Goal: Information Seeking & Learning: Check status

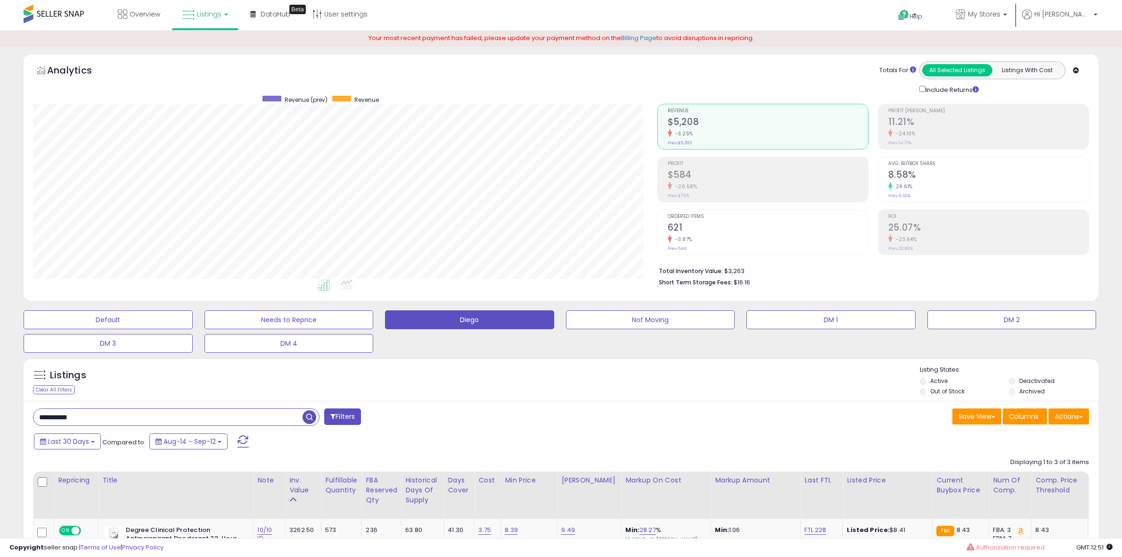
select select "**"
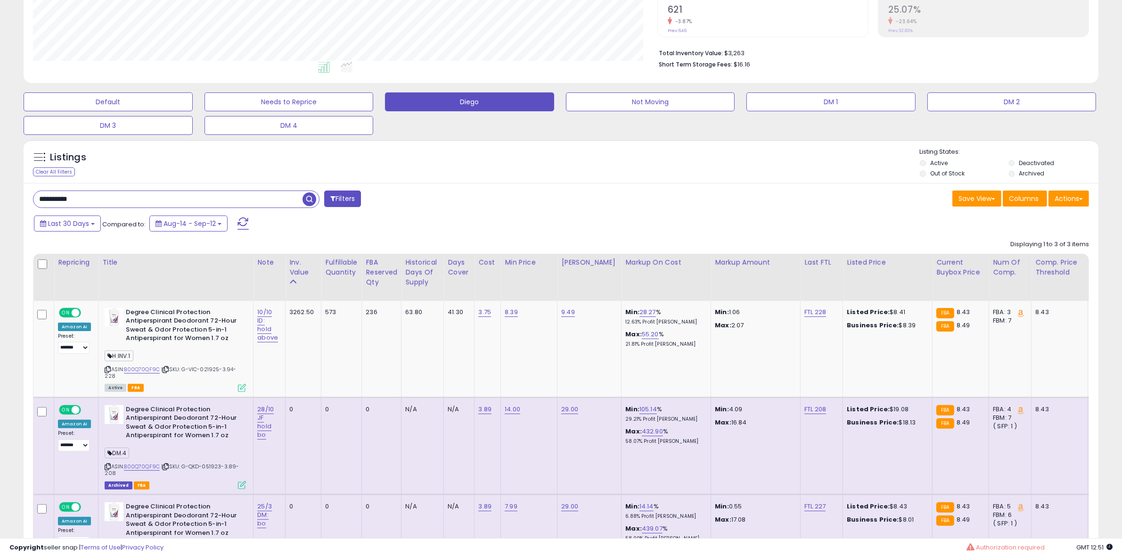
scroll to position [193, 625]
click at [98, 198] on input "**********" at bounding box center [167, 199] width 269 height 16
paste input "text"
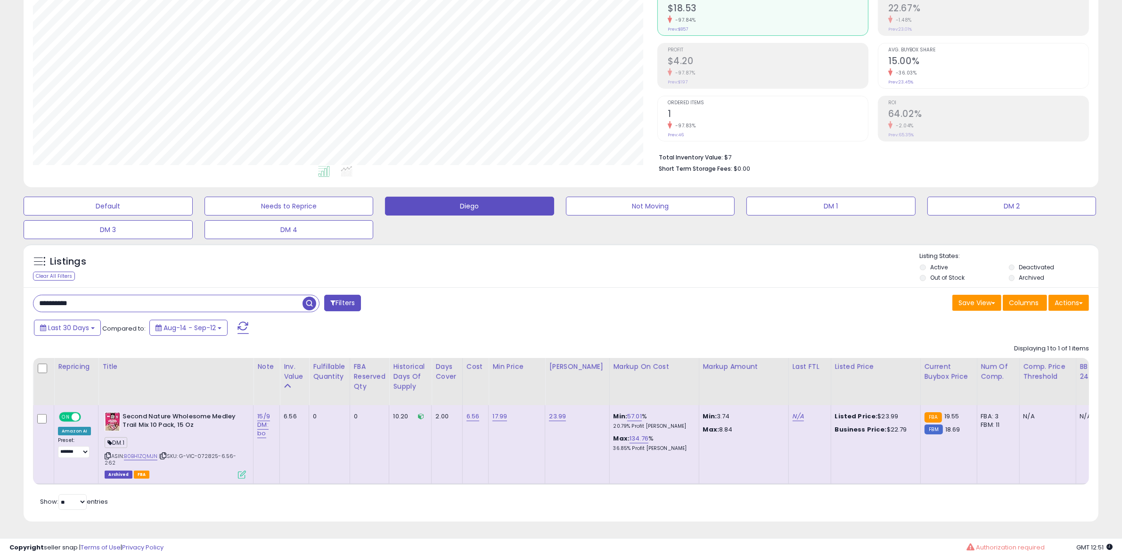
click at [241, 470] on icon at bounding box center [242, 474] width 8 height 8
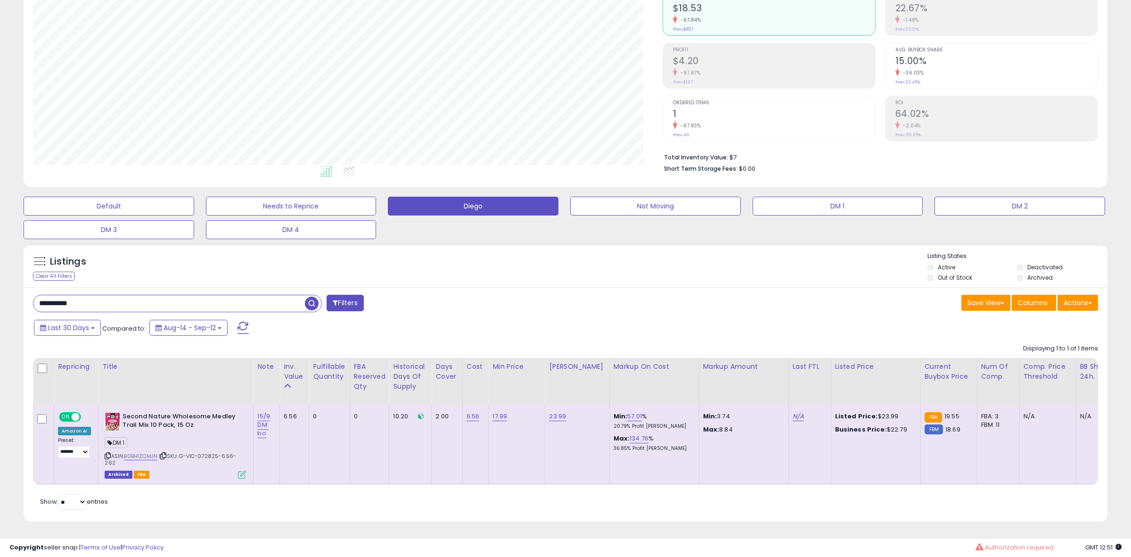
scroll to position [193, 629]
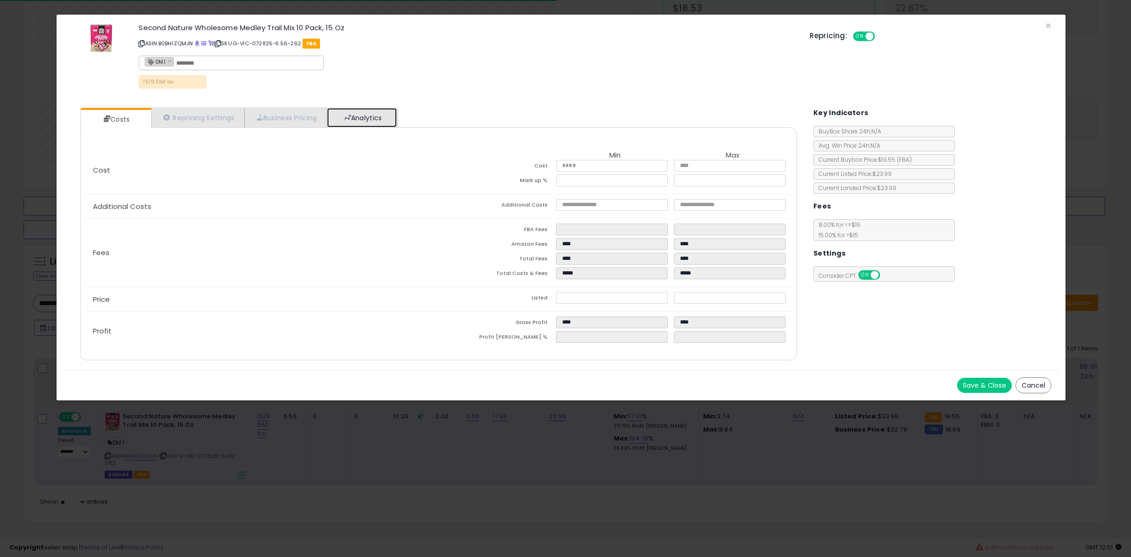
click at [359, 112] on link "Analytics" at bounding box center [362, 117] width 70 height 19
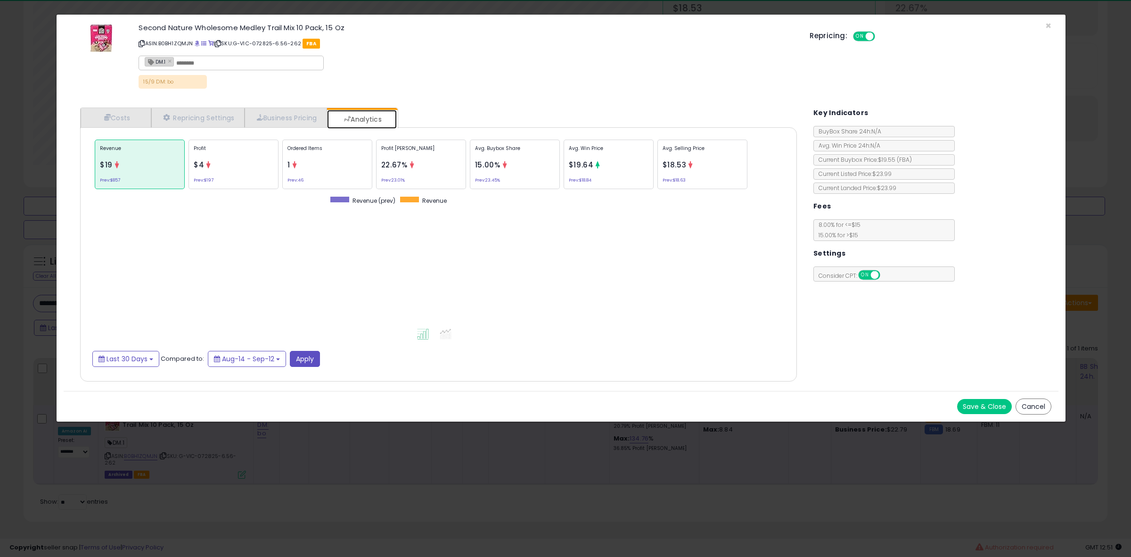
scroll to position [290, 735]
click at [294, 145] on p "Ordered Items" at bounding box center [328, 152] width 80 height 14
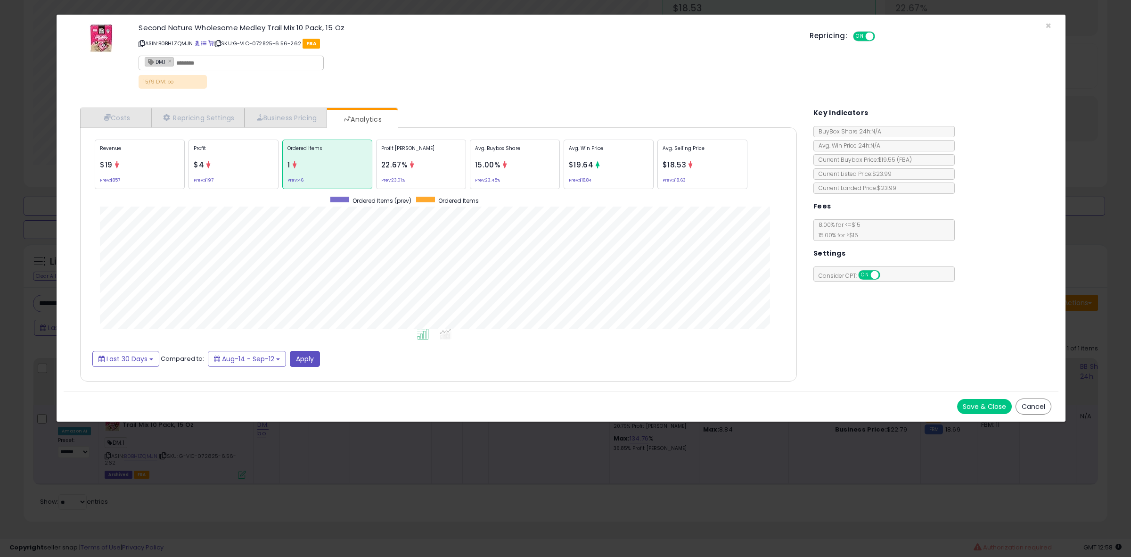
click at [18, 246] on div "× Close Second Nature Wholesome Medley Trail Mix 10 Pack, 15 Oz ASIN: B0BH1ZQMJ…" at bounding box center [565, 278] width 1131 height 557
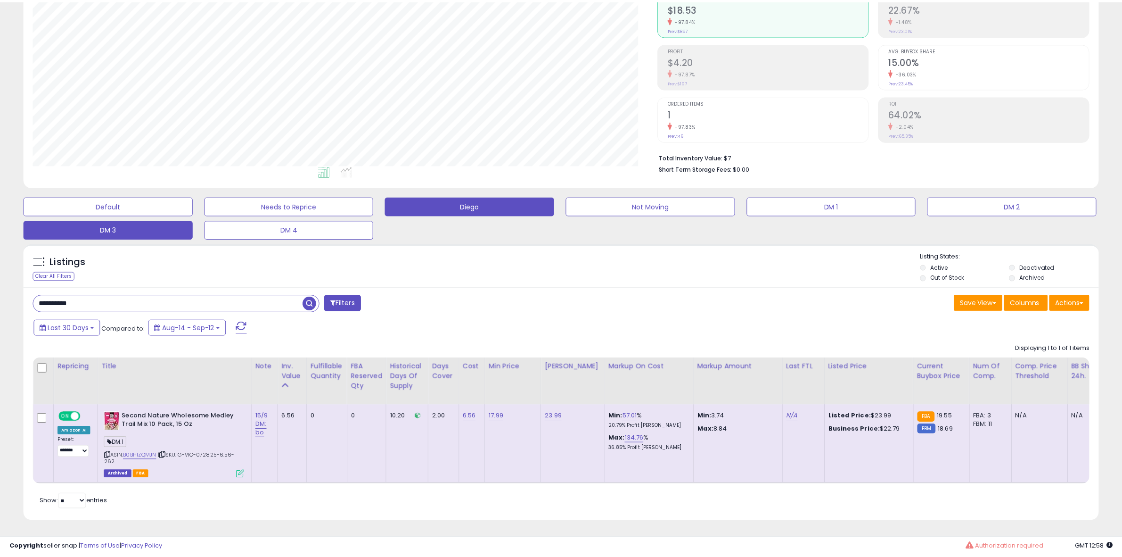
scroll to position [471131, 470700]
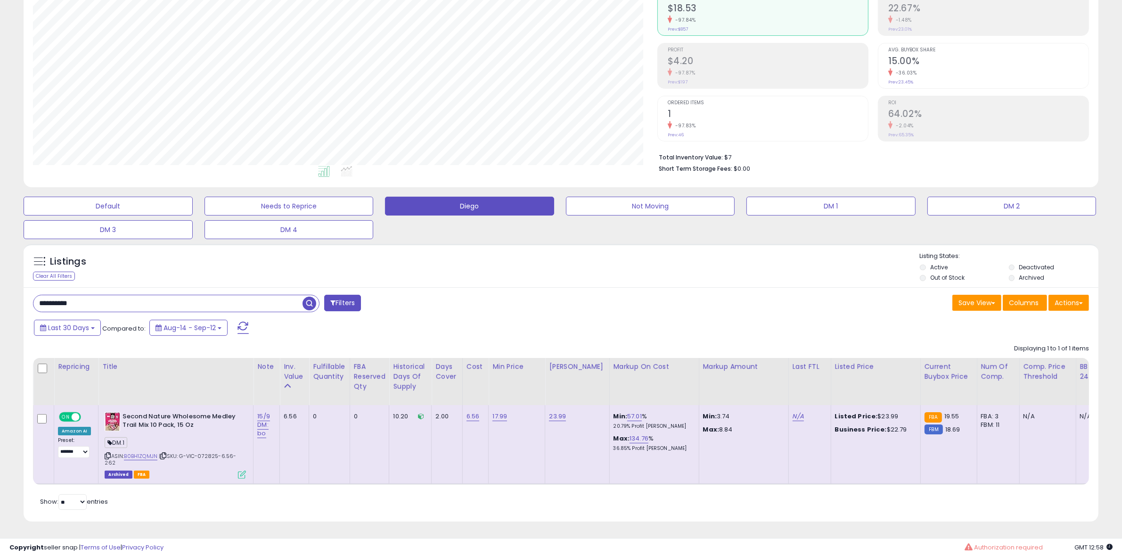
click at [81, 295] on div "**********" at bounding box center [176, 303] width 287 height 17
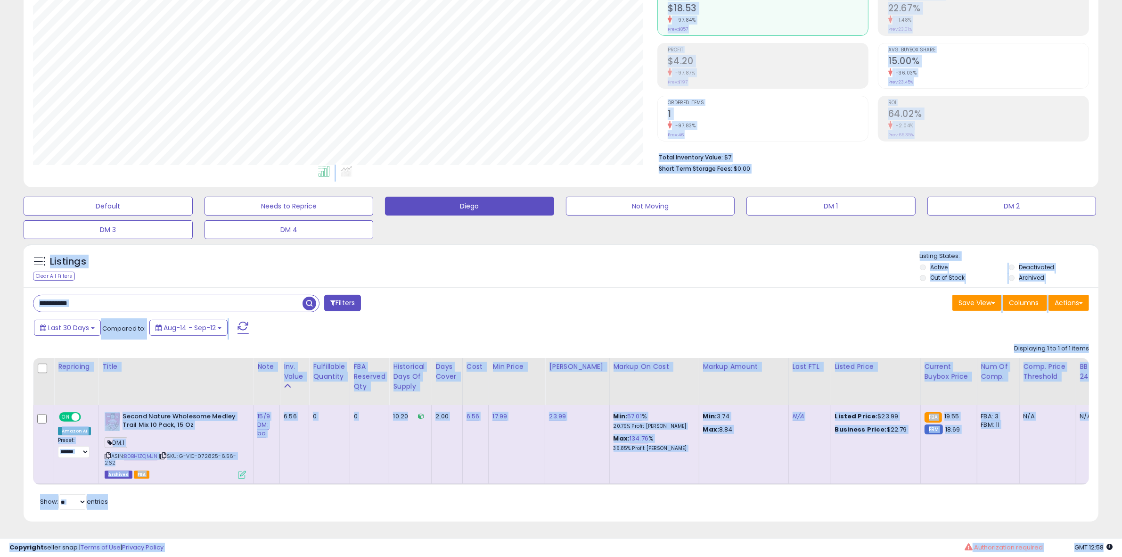
click at [82, 300] on input "**********" at bounding box center [167, 303] width 269 height 16
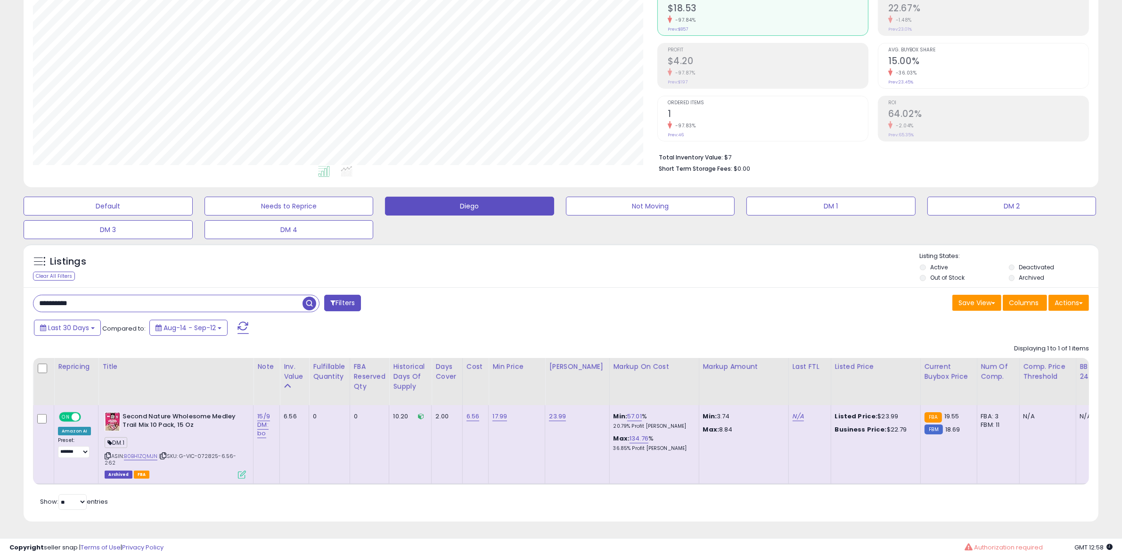
paste input "text"
type input "**********"
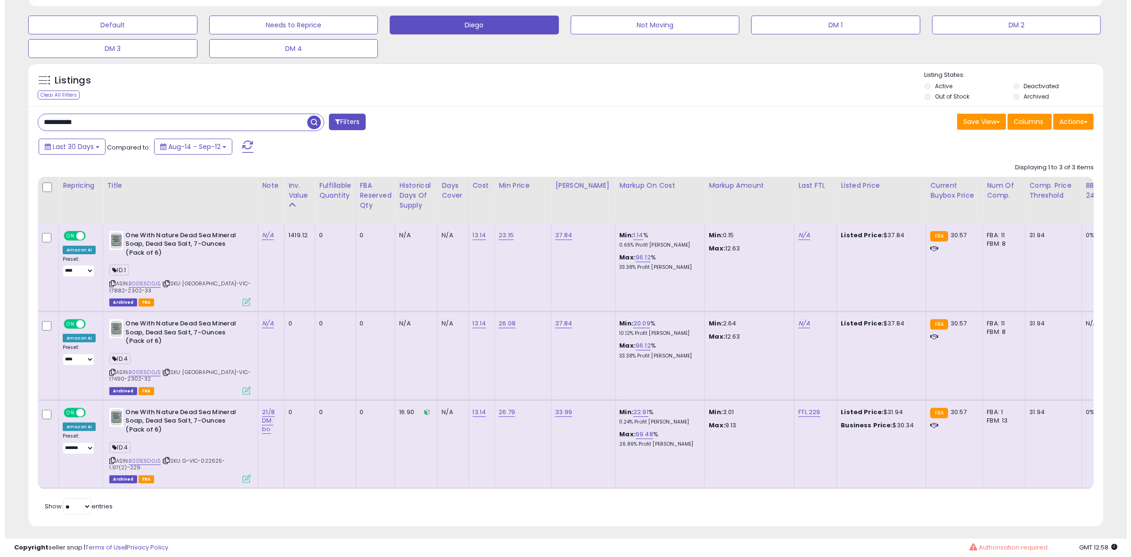
scroll to position [193, 625]
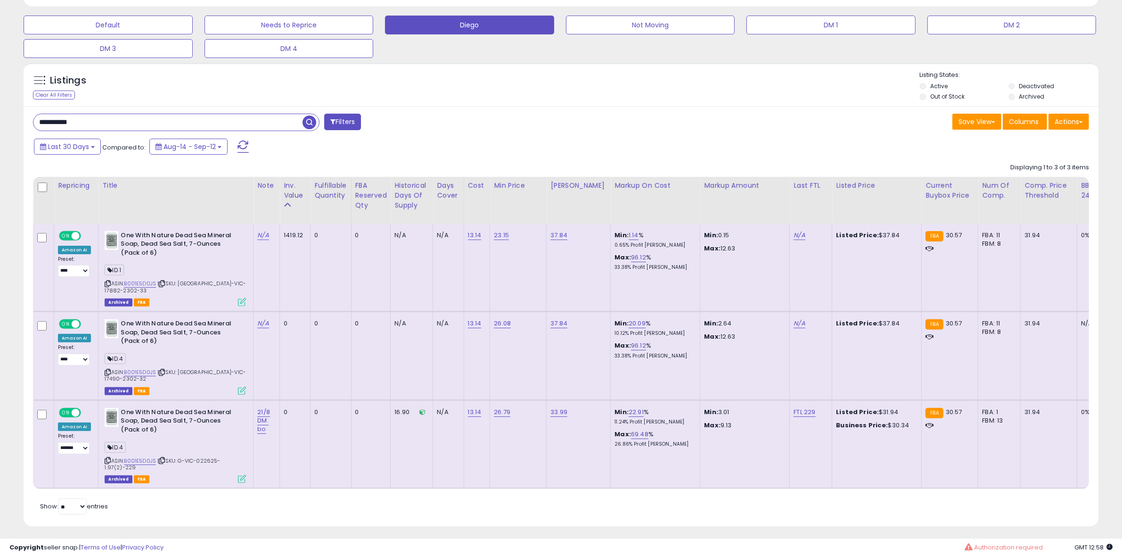
click at [244, 475] on icon at bounding box center [242, 479] width 8 height 8
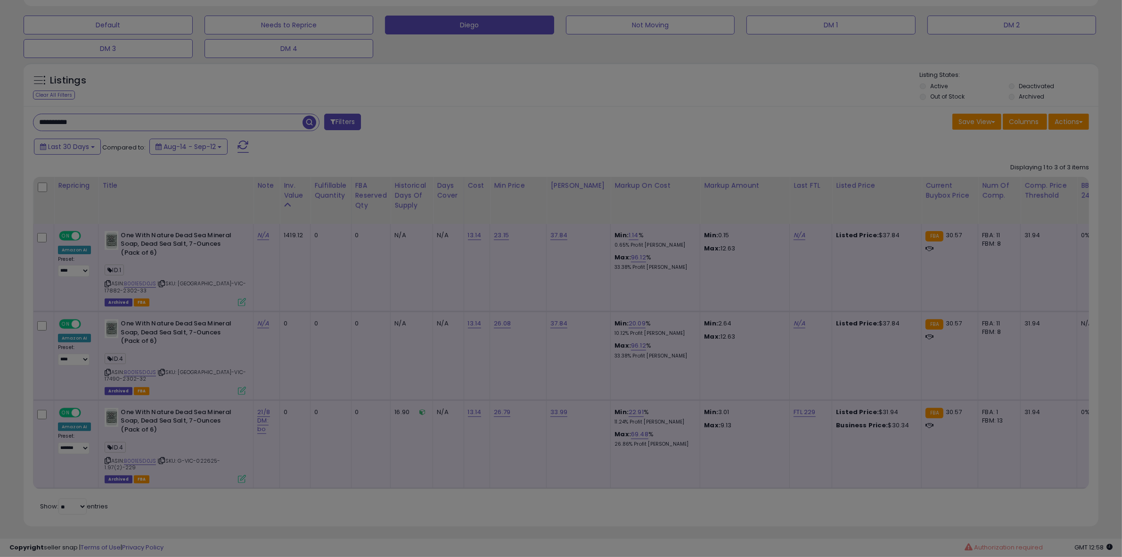
scroll to position [193, 629]
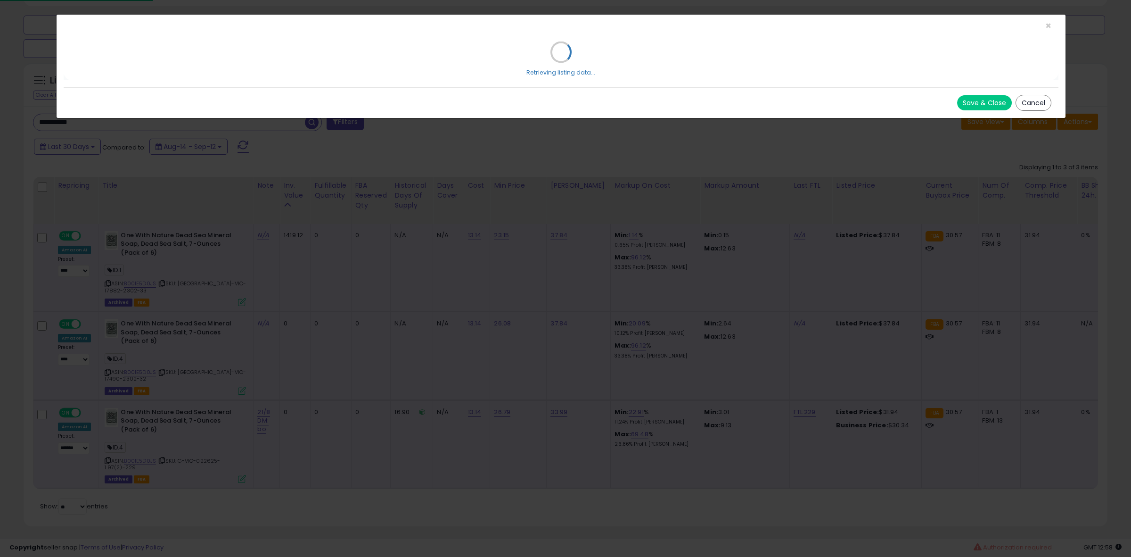
drag, startPoint x: 244, startPoint y: 463, endPoint x: 264, endPoint y: 438, distance: 31.8
click at [264, 438] on div "× Close Retrieving listing data... Save & Close Cancel" at bounding box center [565, 278] width 1131 height 557
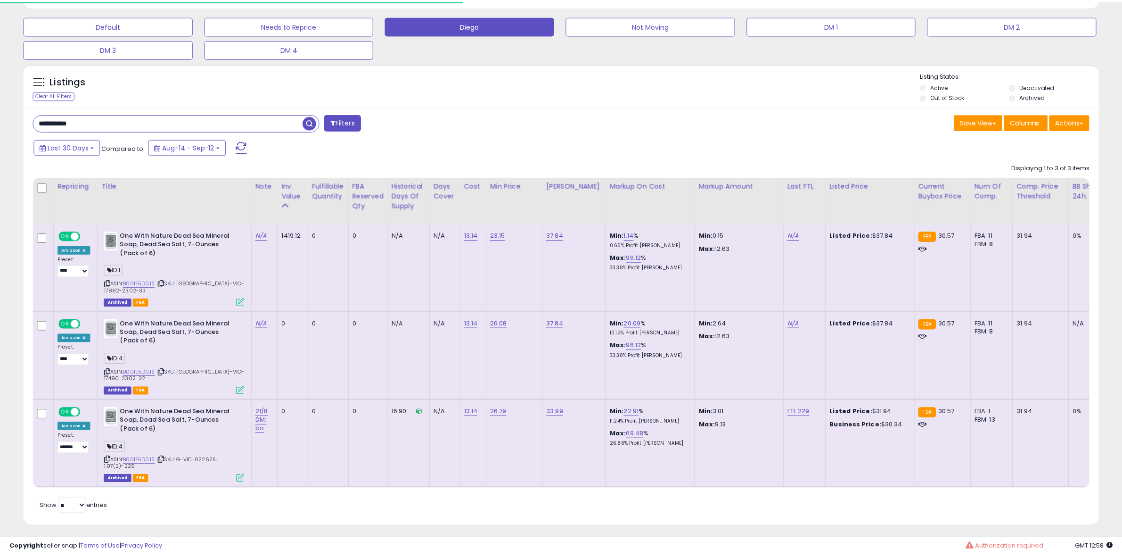
scroll to position [193, 625]
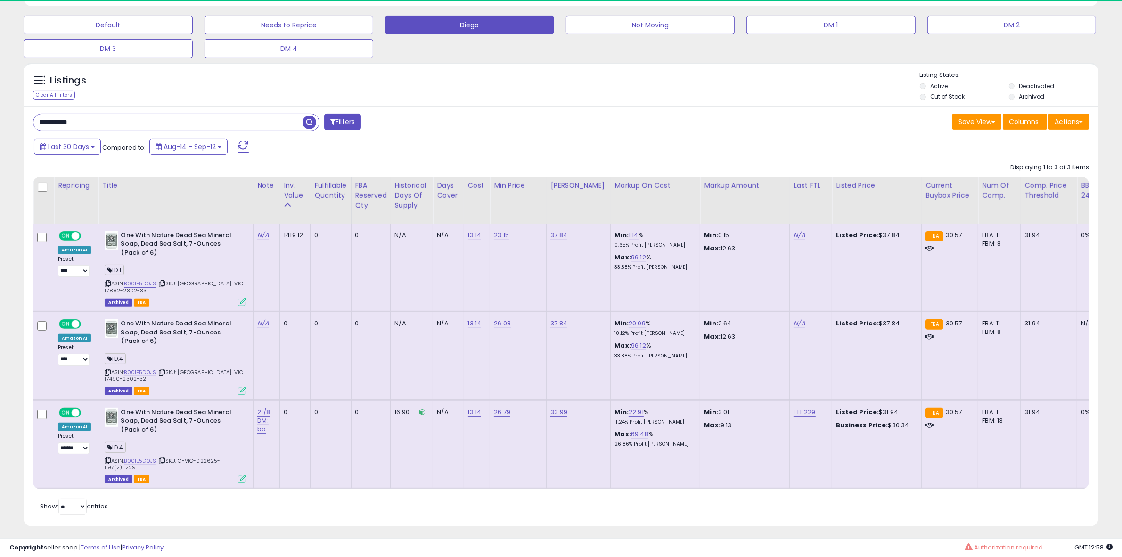
click at [243, 475] on icon at bounding box center [242, 479] width 8 height 8
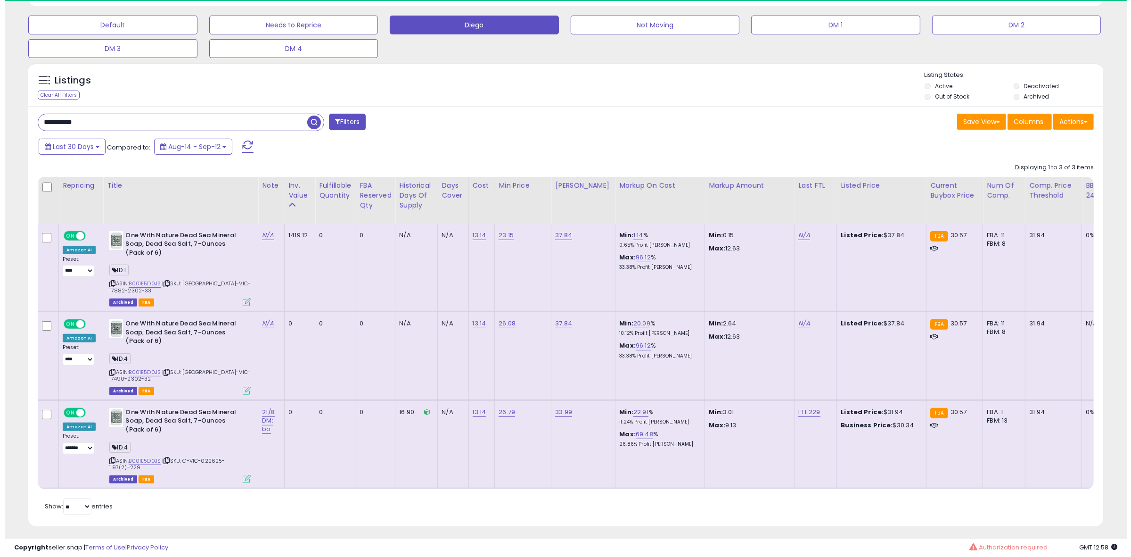
scroll to position [193, 629]
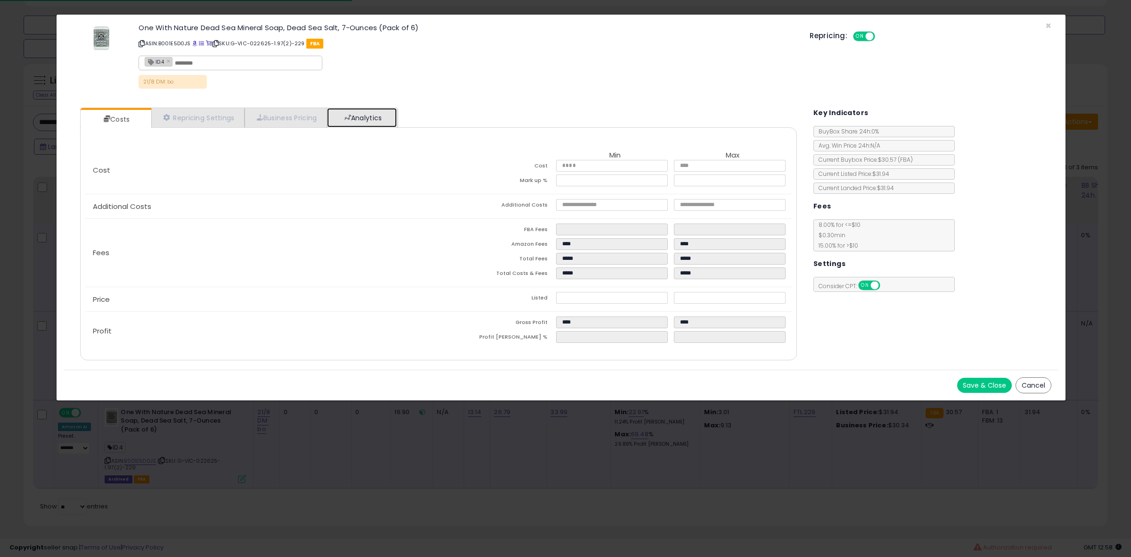
click at [346, 116] on link "Analytics" at bounding box center [362, 117] width 70 height 19
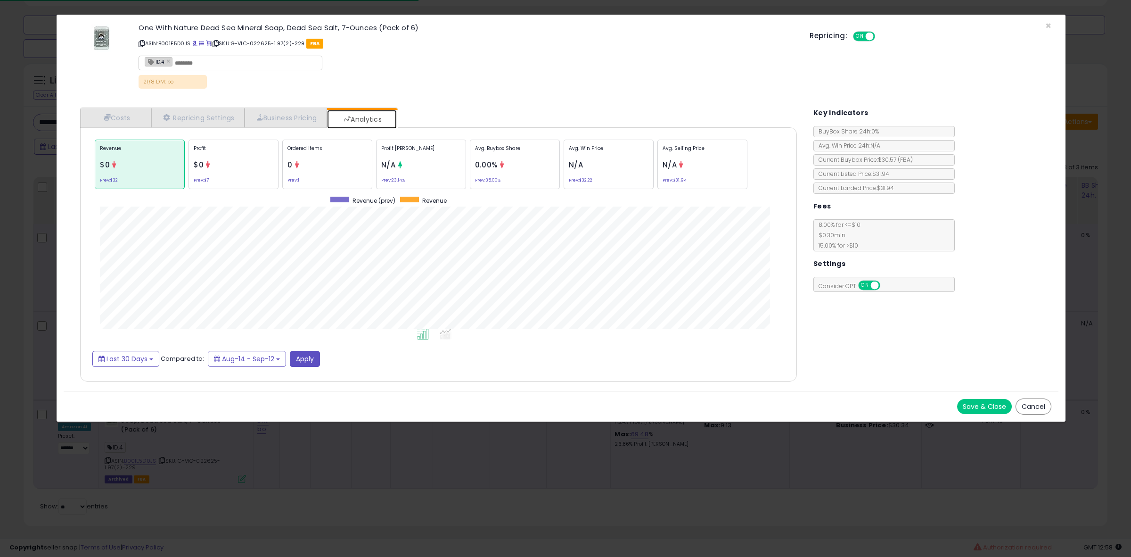
scroll to position [290, 735]
click at [534, 154] on p "Avg. Buybox Share" at bounding box center [515, 152] width 80 height 14
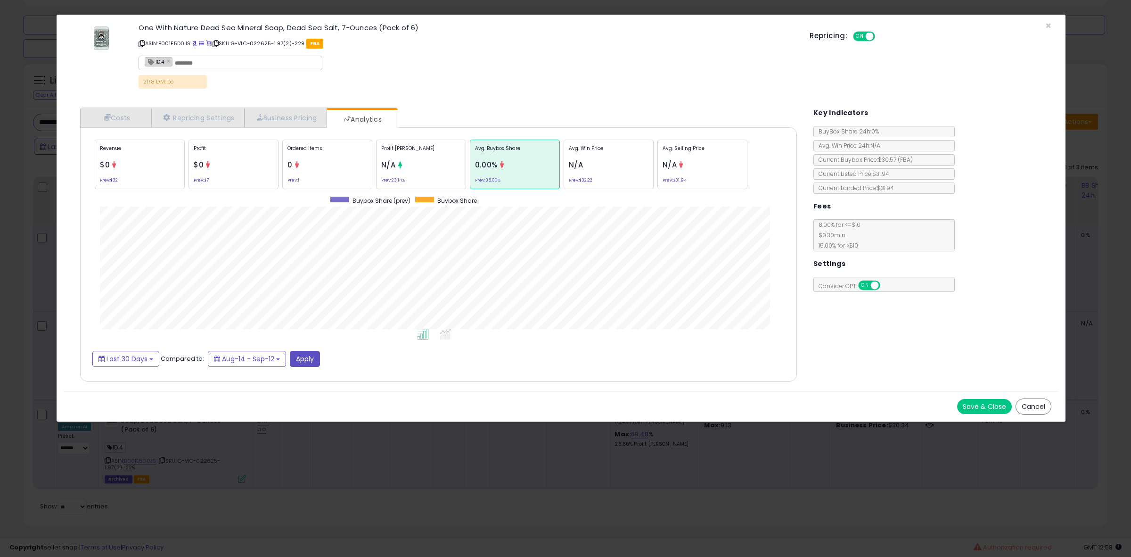
click at [302, 156] on p "Ordered Items" at bounding box center [328, 152] width 80 height 14
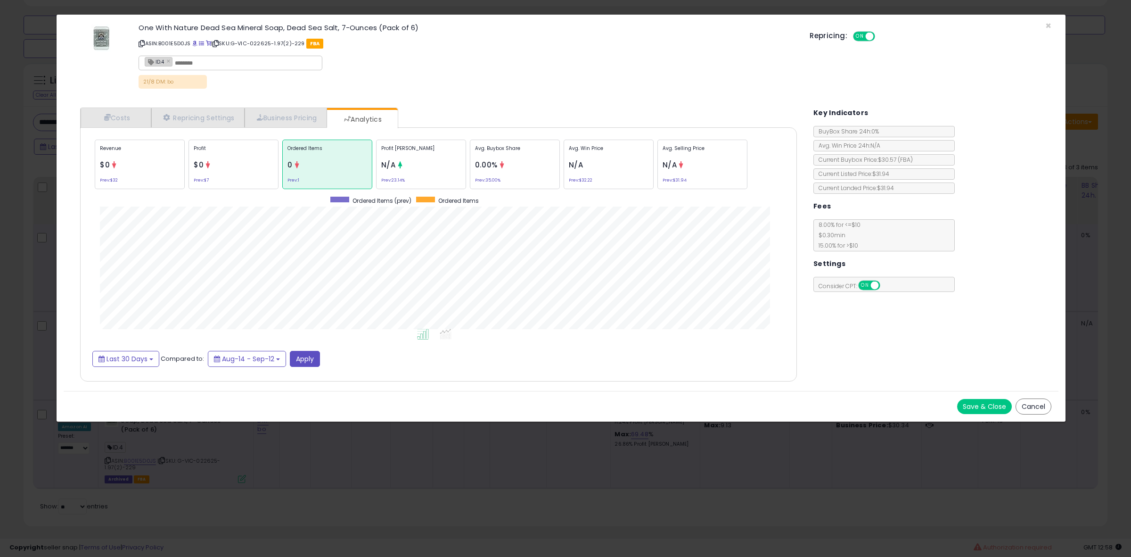
click at [41, 260] on div "× Close One With Nature Dead Sea Mineral Soap, Dead Sea Salt, 7-Ounces (Pack of…" at bounding box center [565, 278] width 1131 height 557
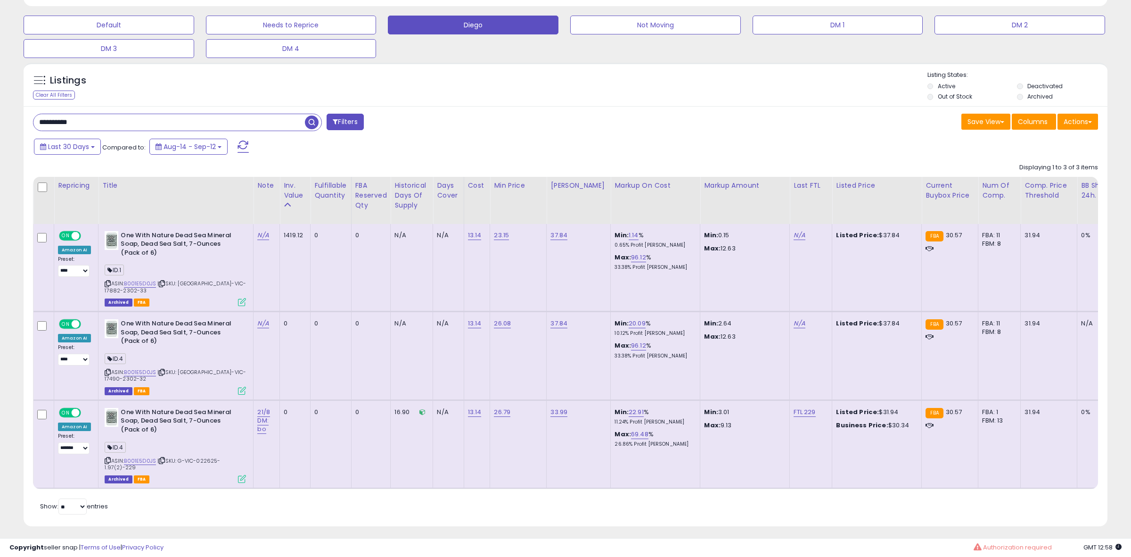
scroll to position [471131, 470700]
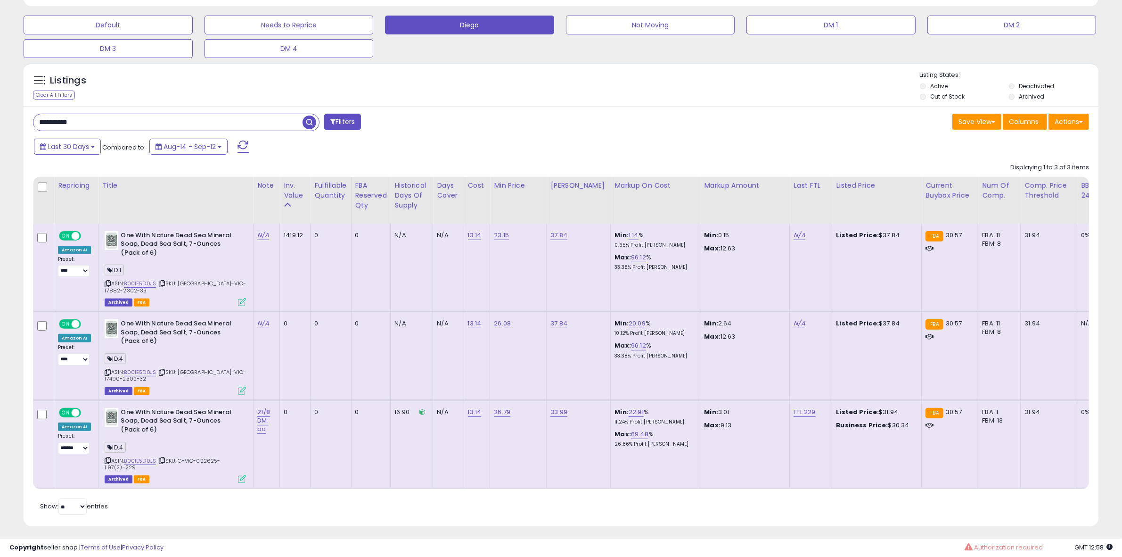
click at [238, 386] on icon at bounding box center [242, 390] width 8 height 8
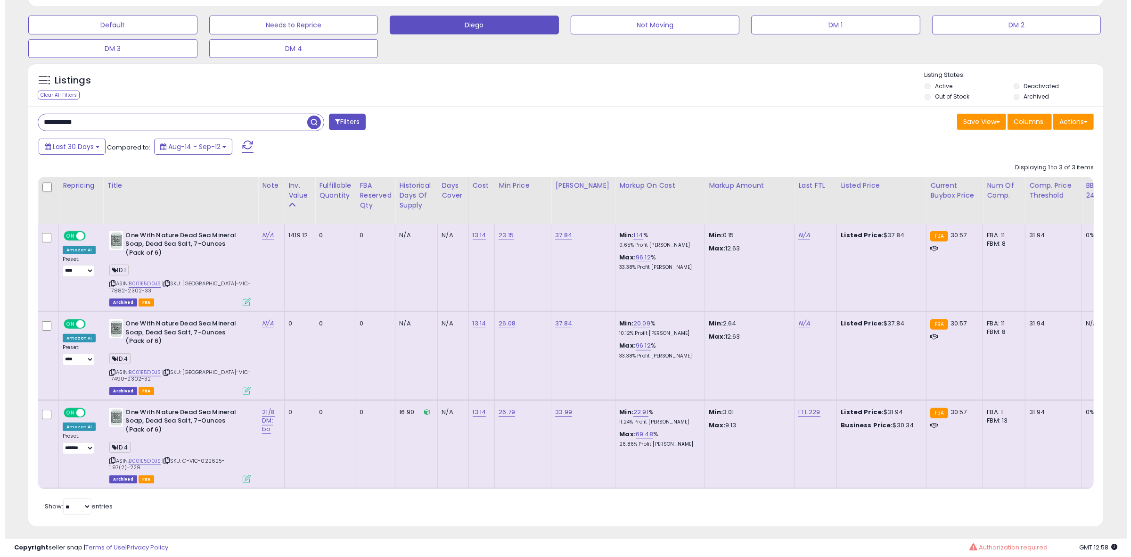
scroll to position [193, 629]
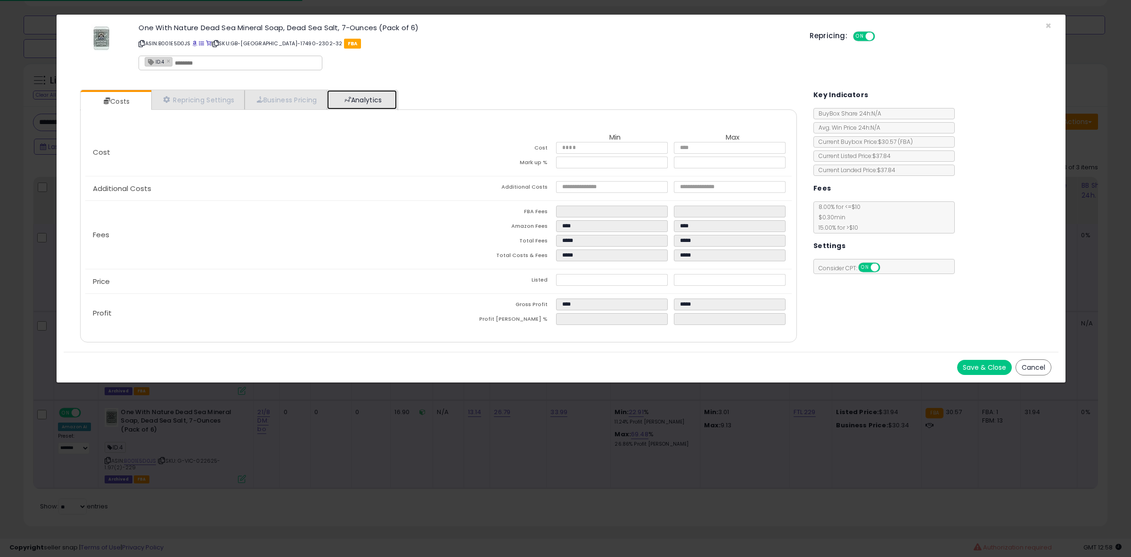
click at [371, 97] on link "Analytics" at bounding box center [362, 99] width 70 height 19
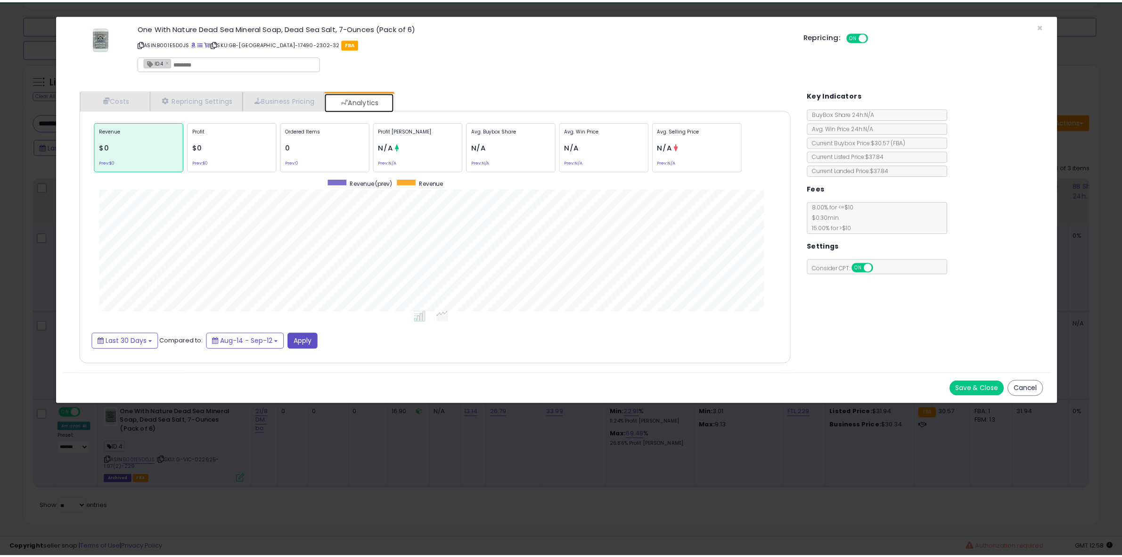
scroll to position [290, 735]
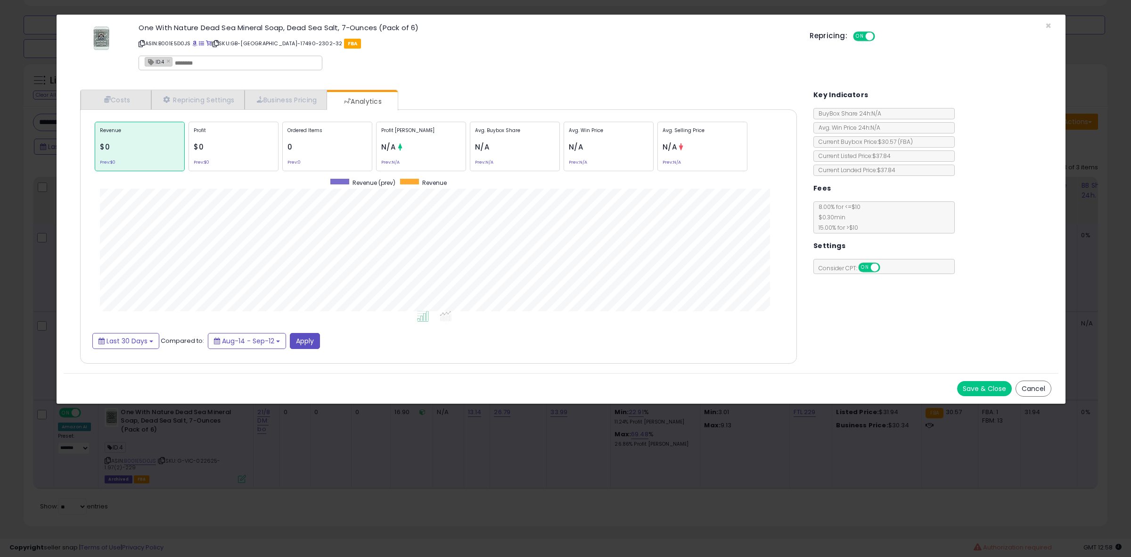
click at [10, 223] on div "× Close One With Nature Dead Sea Mineral Soap, Dead Sea Salt, 7-Ounces (Pack of…" at bounding box center [565, 278] width 1131 height 557
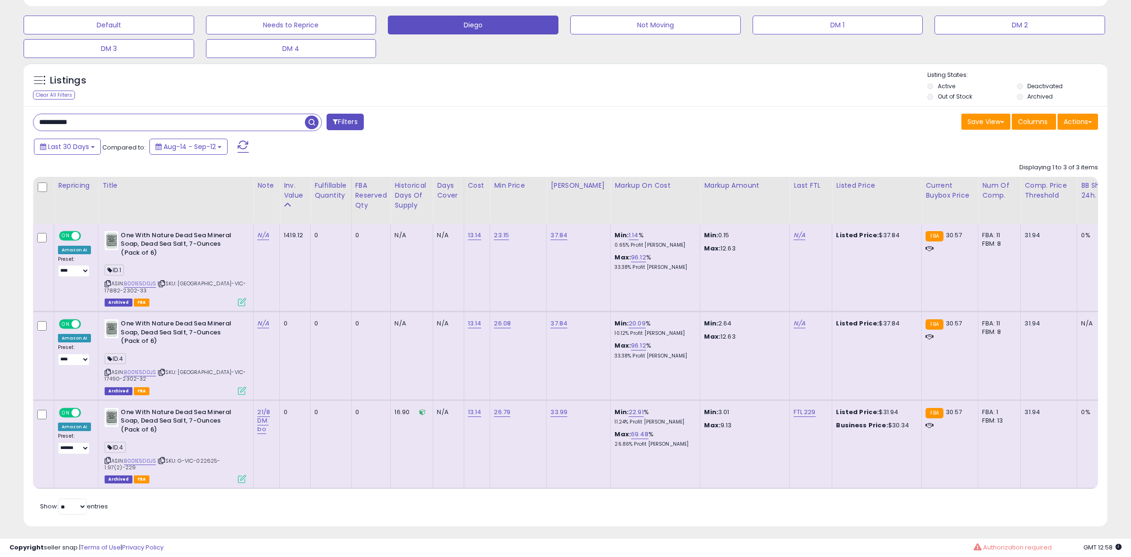
scroll to position [471131, 470700]
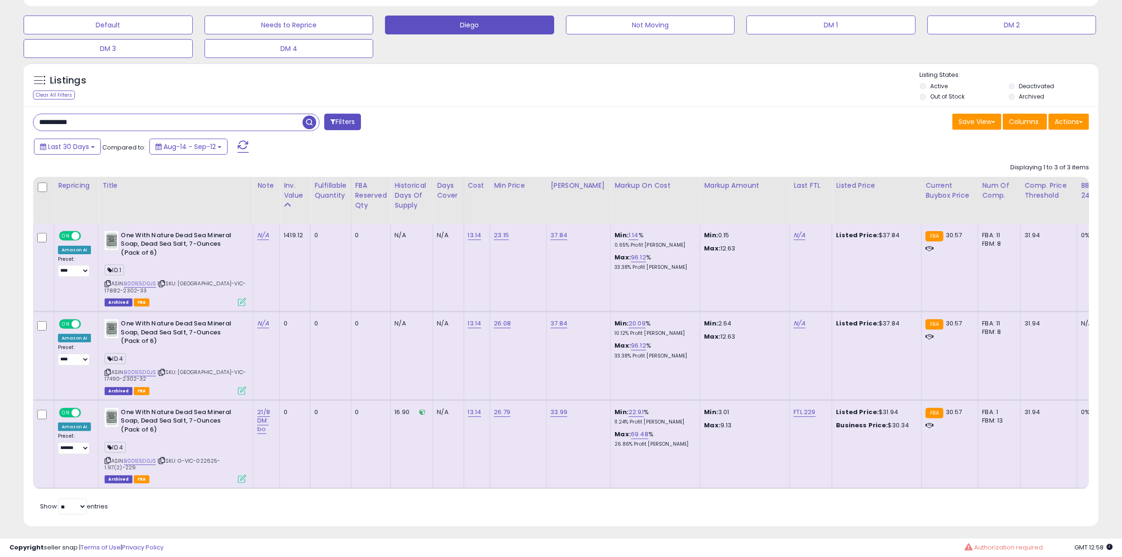
click at [236, 288] on div "ASIN: B001E5D0JS | SKU: [GEOGRAPHIC_DATA]-VIC-17882-2302-33 Archived FBA" at bounding box center [175, 268] width 141 height 74
click at [238, 298] on icon at bounding box center [242, 302] width 8 height 8
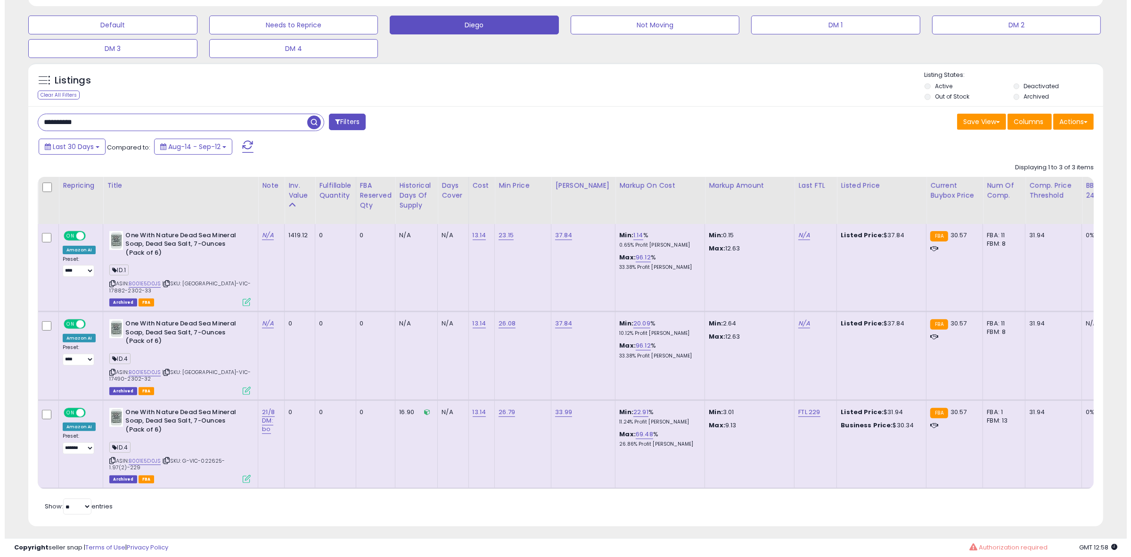
scroll to position [0, 0]
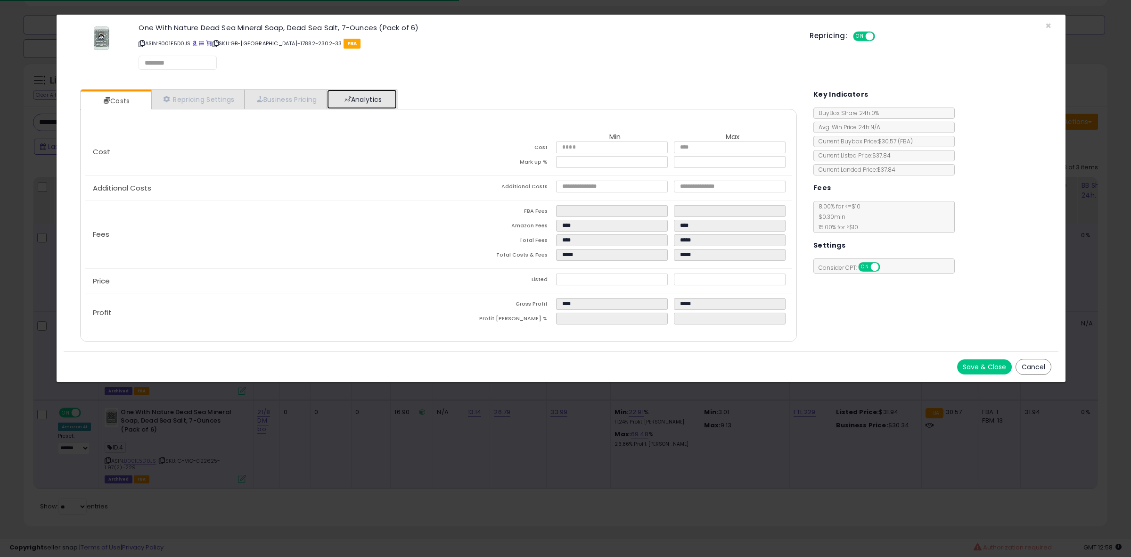
click at [340, 106] on link "Analytics" at bounding box center [362, 99] width 70 height 19
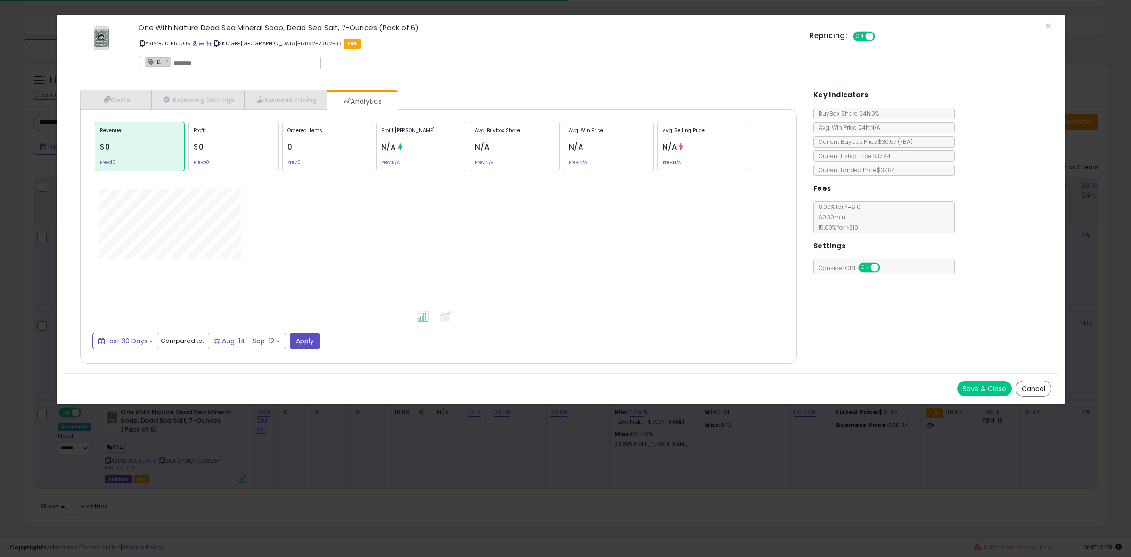
click at [12, 312] on div "× Close One With Nature Dead Sea Mineral Soap, Dead Sea Salt, 7-Ounces (Pack of…" at bounding box center [565, 278] width 1131 height 557
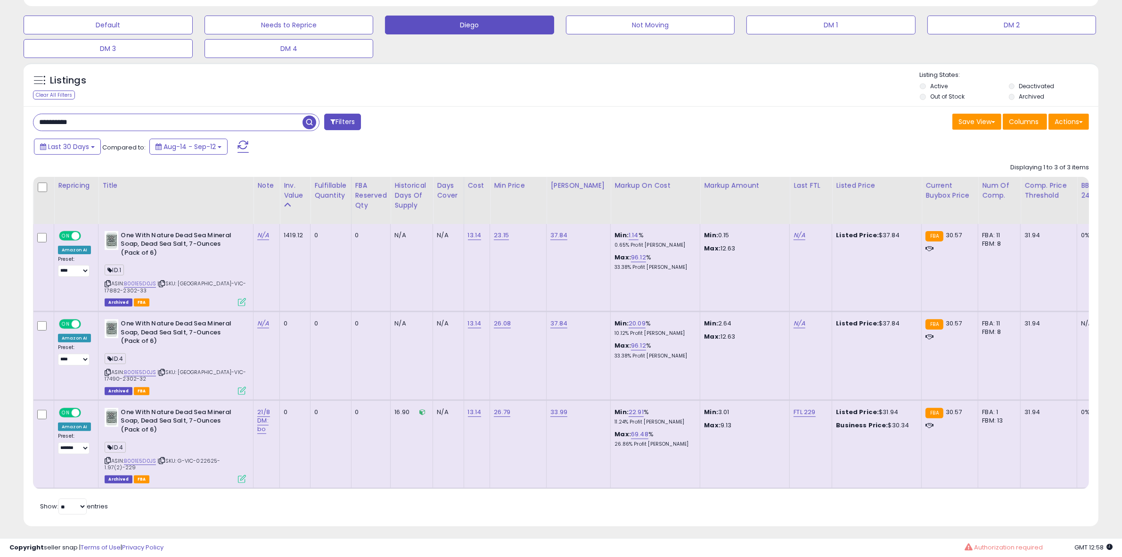
click at [242, 475] on icon at bounding box center [242, 479] width 8 height 8
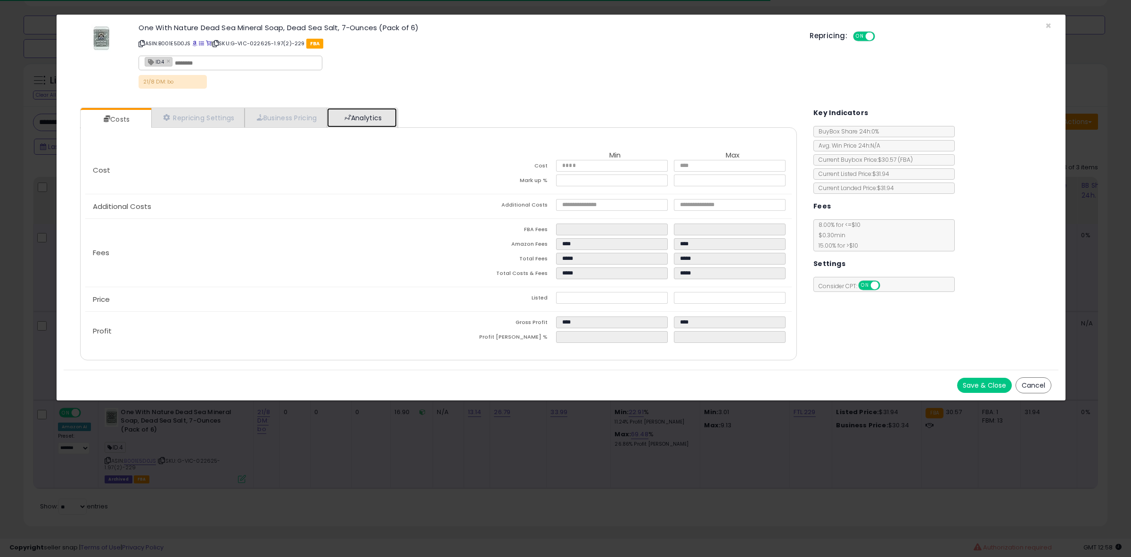
click at [343, 123] on link "Analytics" at bounding box center [362, 117] width 70 height 19
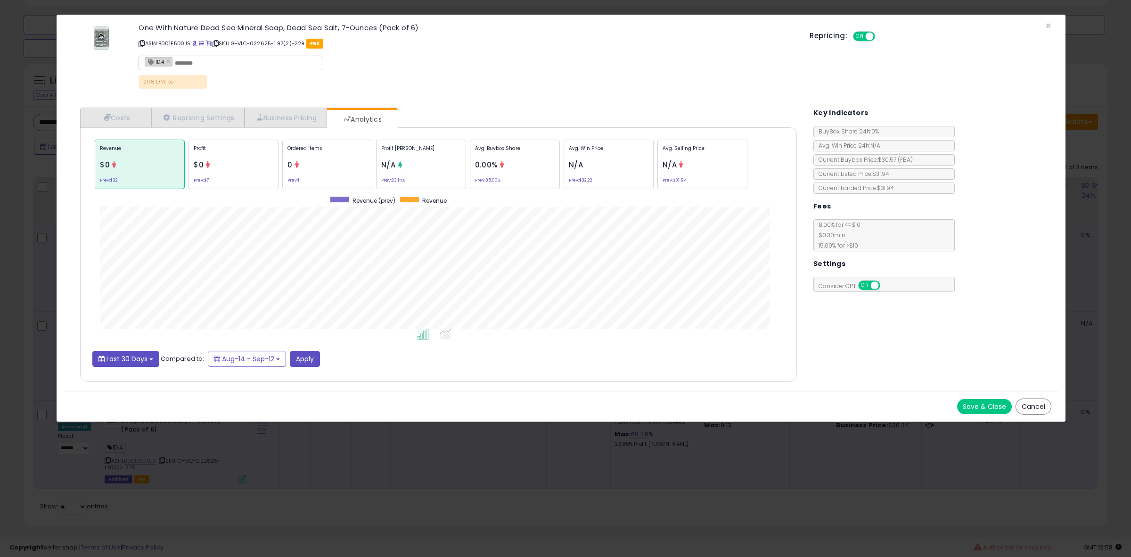
click at [118, 356] on span "Last 30 Days" at bounding box center [127, 358] width 41 height 9
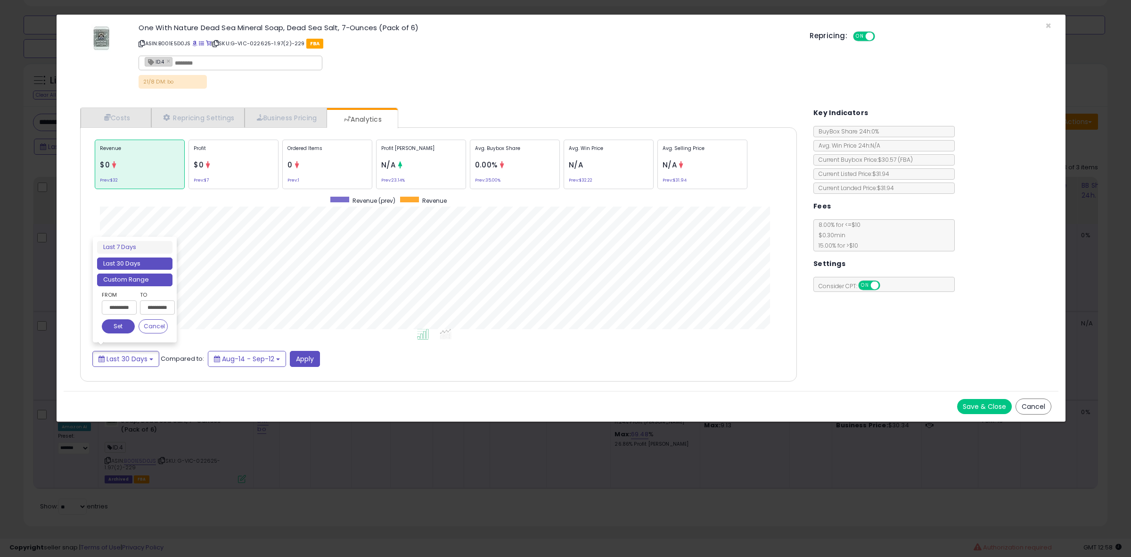
click at [145, 278] on li "Custom Range" at bounding box center [134, 279] width 75 height 13
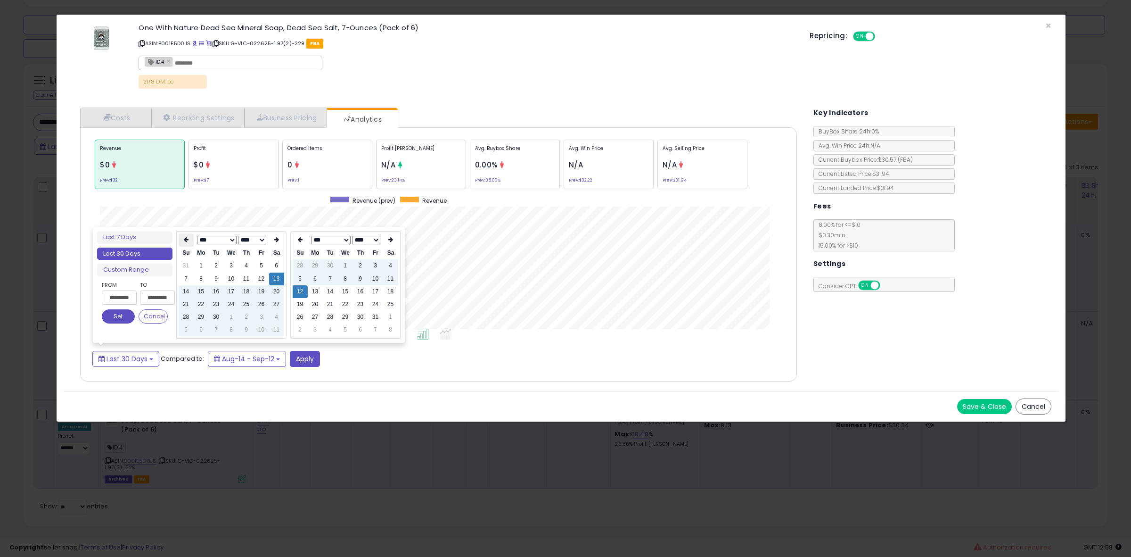
click at [190, 237] on th at bounding box center [186, 239] width 15 height 13
type input "**********"
click at [180, 279] on td "1" at bounding box center [186, 278] width 15 height 13
click at [109, 316] on button "Set" at bounding box center [118, 316] width 33 height 14
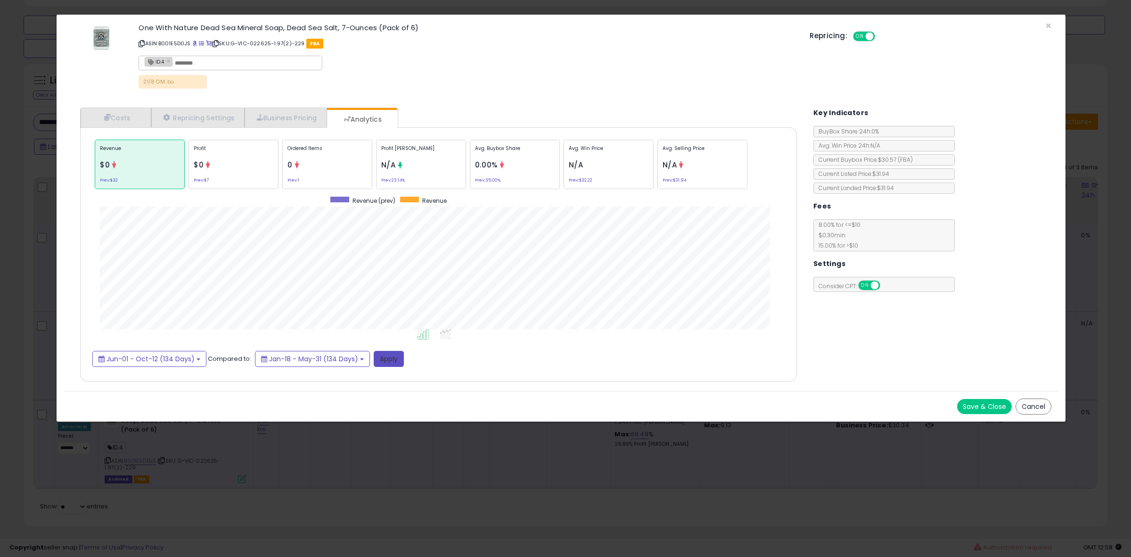
click at [394, 358] on button "Apply" at bounding box center [389, 359] width 30 height 16
click at [323, 168] on div "Ordered Items 73 Prev: 24" at bounding box center [327, 164] width 90 height 49
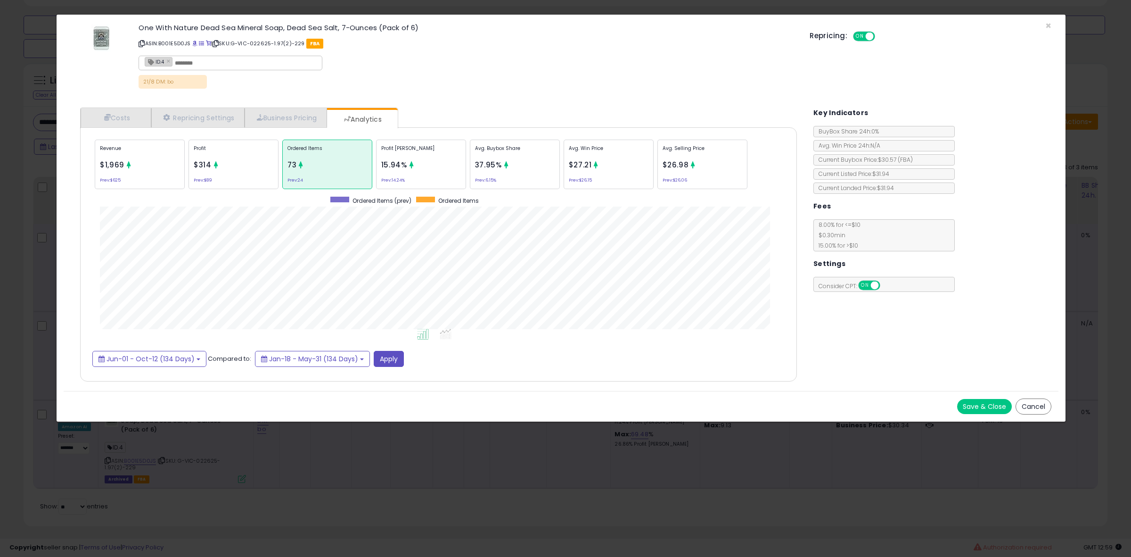
click at [487, 165] on span "37.95%" at bounding box center [488, 165] width 27 height 10
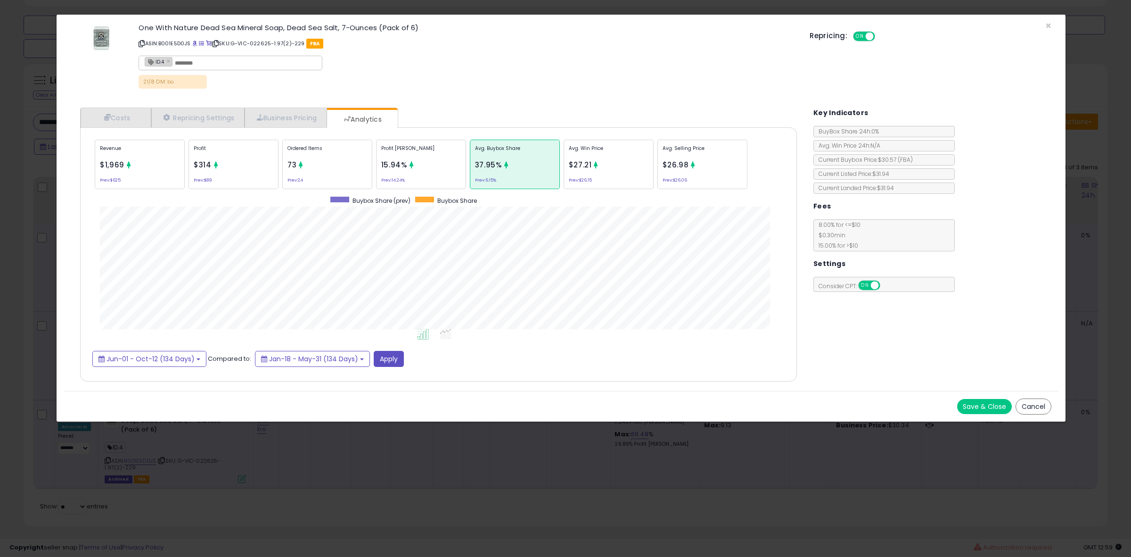
click at [334, 180] on div "Ordered Items 73 Prev: 24" at bounding box center [327, 164] width 90 height 49
